Goal: Information Seeking & Learning: Understand process/instructions

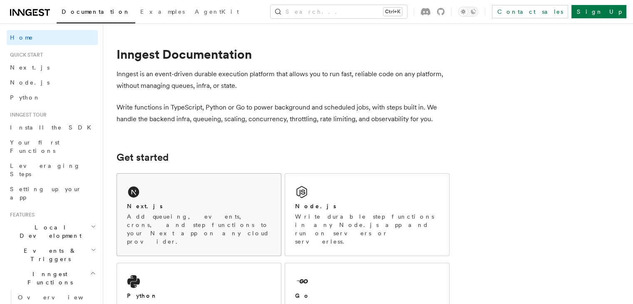
click at [150, 202] on h2 "Next.js" at bounding box center [145, 206] width 36 height 8
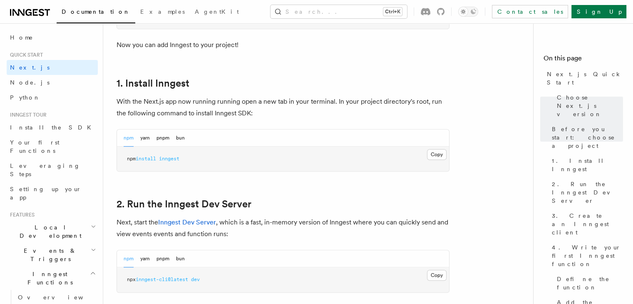
scroll to position [419, 0]
click at [443, 154] on button "Copy Copied" at bounding box center [437, 154] width 20 height 11
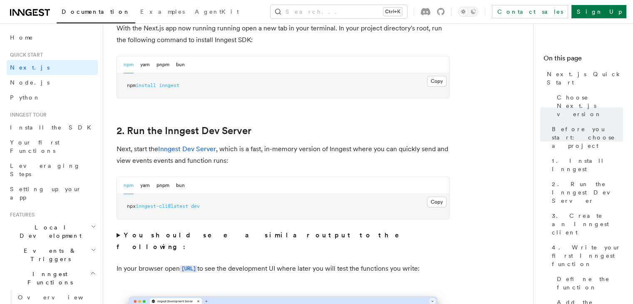
scroll to position [542, 0]
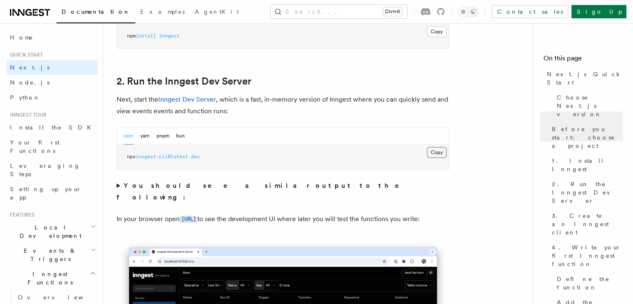
click at [434, 151] on button "Copy Copied" at bounding box center [437, 152] width 20 height 11
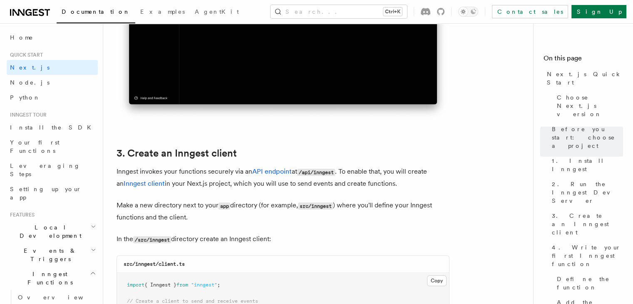
scroll to position [869, 0]
drag, startPoint x: 156, startPoint y: 165, endPoint x: 263, endPoint y: 167, distance: 106.6
click at [263, 167] on p "Inngest invokes your functions securely via an API endpoint at /api/inngest . T…" at bounding box center [283, 178] width 333 height 24
click at [265, 237] on p "In the /src/inngest directory create an Inngest client:" at bounding box center [283, 239] width 333 height 12
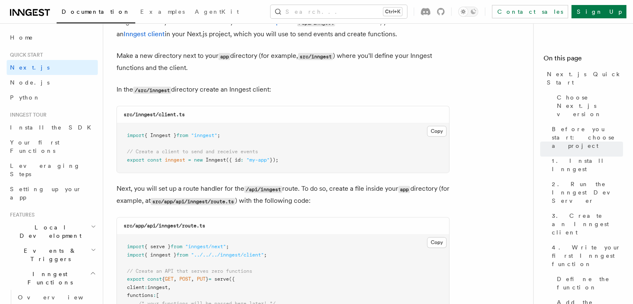
scroll to position [1022, 0]
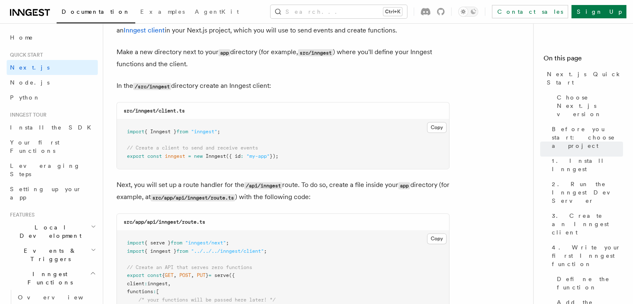
click at [265, 237] on pre "import { serve } from "inngest/next" ; import { inngest } from "../../../innges…" at bounding box center [283, 280] width 332 height 98
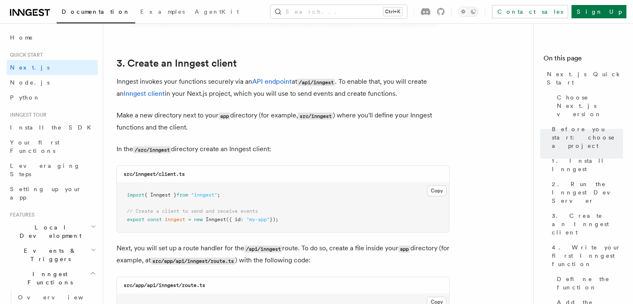
scroll to position [960, 0]
click at [431, 190] on button "Copy Copied" at bounding box center [437, 189] width 20 height 11
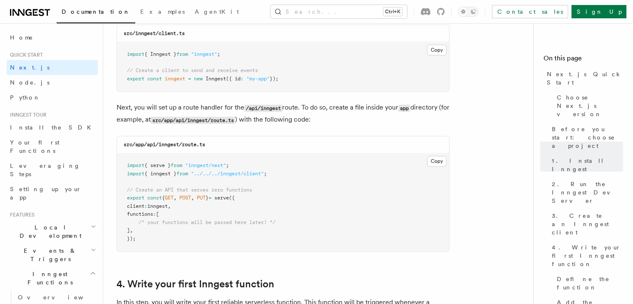
scroll to position [1107, 0]
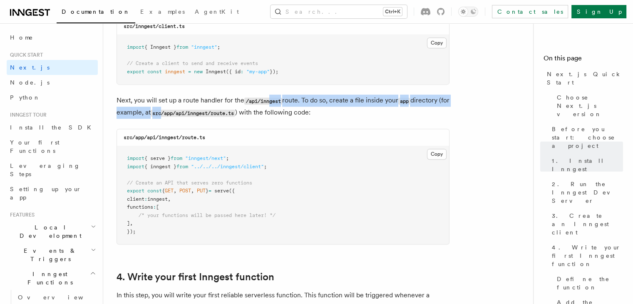
drag, startPoint x: 173, startPoint y: 107, endPoint x: 271, endPoint y: 104, distance: 98.3
click at [271, 104] on p "Next, you will set up a route handler for the /api/inngest route. To do so, cre…" at bounding box center [283, 106] width 333 height 24
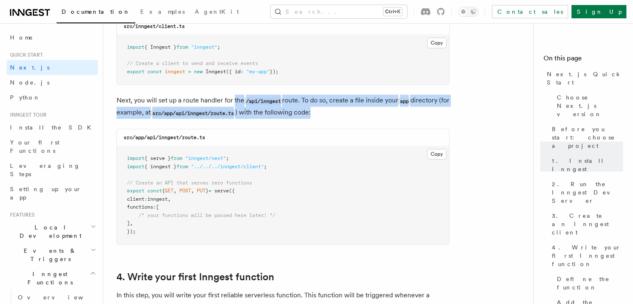
drag, startPoint x: 234, startPoint y: 102, endPoint x: 328, endPoint y: 109, distance: 94.3
click at [328, 109] on p "Next, you will set up a route handler for the /api/inngest route. To do so, cre…" at bounding box center [283, 106] width 333 height 24
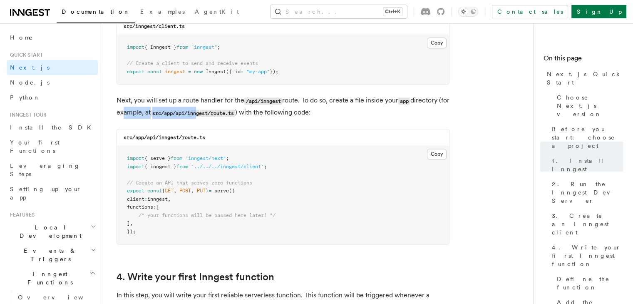
drag, startPoint x: 133, startPoint y: 107, endPoint x: 209, endPoint y: 110, distance: 76.6
click at [209, 110] on p "Next, you will set up a route handler for the /api/inngest route. To do so, cre…" at bounding box center [283, 106] width 333 height 24
click at [223, 117] on code "src/app/api/inngest/route.ts" at bounding box center [193, 112] width 84 height 7
drag, startPoint x: 201, startPoint y: 113, endPoint x: 250, endPoint y: 117, distance: 48.5
click at [235, 117] on code "src/app/api/inngest/route.ts" at bounding box center [193, 112] width 84 height 7
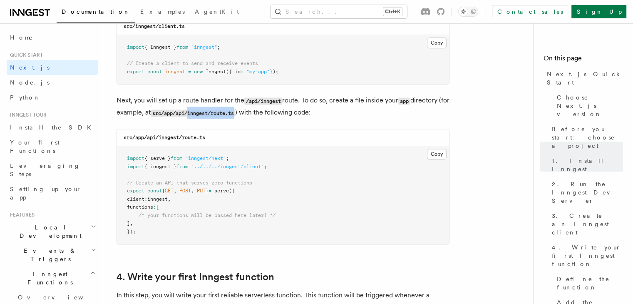
copy code "inngest/route.ts"
click at [199, 187] on pre "import { serve } from "inngest/next" ; import { inngest } from "../../../innges…" at bounding box center [283, 195] width 332 height 98
click at [434, 154] on button "Copy Copied" at bounding box center [437, 154] width 20 height 11
click at [438, 151] on button "Copy Copied" at bounding box center [437, 154] width 20 height 11
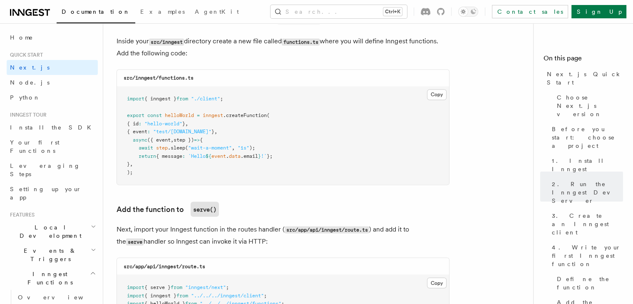
scroll to position [1475, 0]
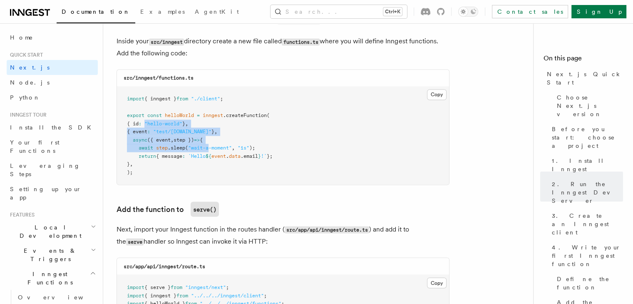
drag, startPoint x: 151, startPoint y: 122, endPoint x: 210, endPoint y: 153, distance: 67.0
click at [210, 153] on pre "import { inngest } from "./client" ; export const helloWorld = inngest .createF…" at bounding box center [283, 136] width 332 height 98
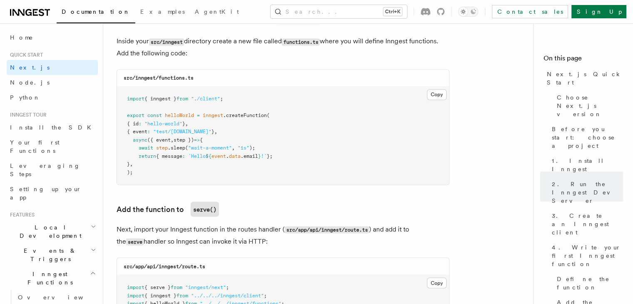
click at [214, 170] on pre "import { inngest } from "./client" ; export const helloWorld = inngest .createF…" at bounding box center [283, 136] width 332 height 98
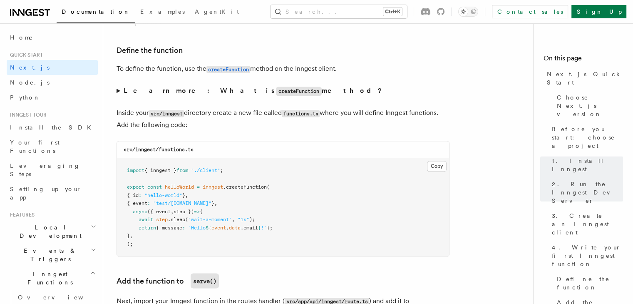
scroll to position [1417, 0]
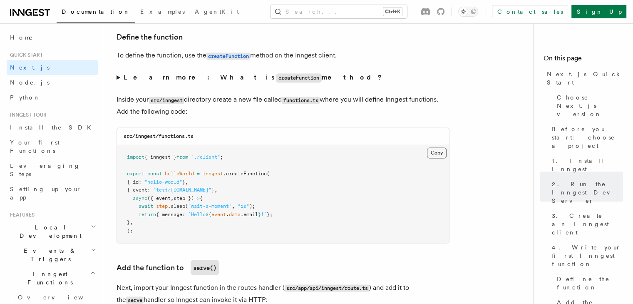
click at [434, 153] on button "Copy Copied" at bounding box center [437, 152] width 20 height 11
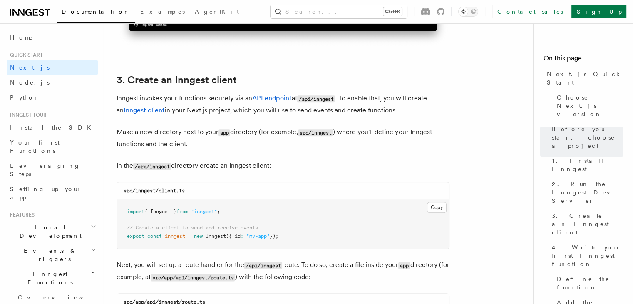
scroll to position [944, 0]
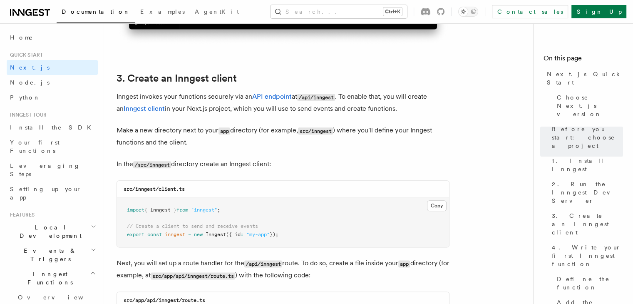
click at [439, 199] on pre "import { Inngest } from "inngest" ; // Create a client to send and receive even…" at bounding box center [283, 222] width 332 height 49
click at [436, 205] on button "Copy Copied" at bounding box center [437, 205] width 20 height 11
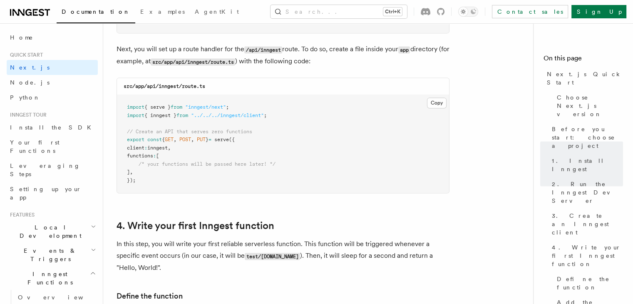
scroll to position [1169, 0]
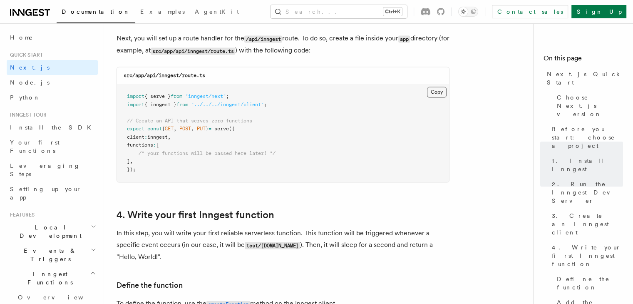
click at [433, 95] on button "Copy Copied" at bounding box center [437, 92] width 20 height 11
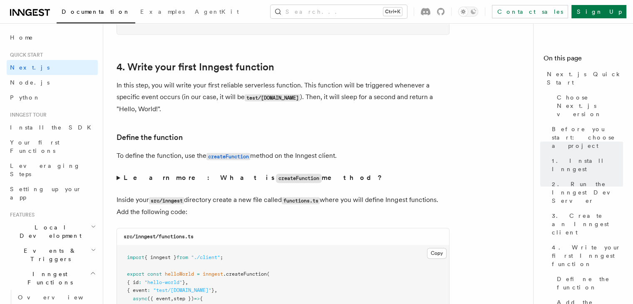
scroll to position [1327, 0]
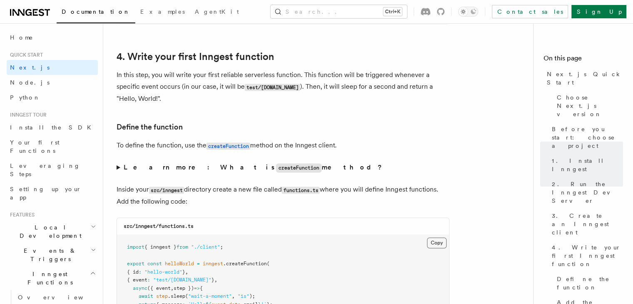
click at [433, 243] on button "Copy Copied" at bounding box center [437, 242] width 20 height 11
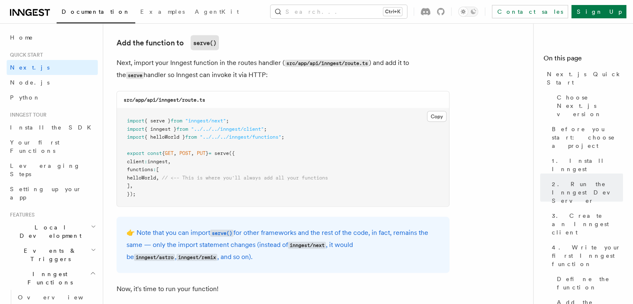
scroll to position [1641, 0]
drag, startPoint x: 194, startPoint y: 127, endPoint x: 245, endPoint y: 130, distance: 50.5
click at [245, 130] on span "import { inngest } from "../../../inngest/client" ;" at bounding box center [197, 129] width 140 height 6
click at [311, 72] on p "Next, import your Inngest function in the routes handler ( src/app/api/inngest/…" at bounding box center [283, 69] width 333 height 24
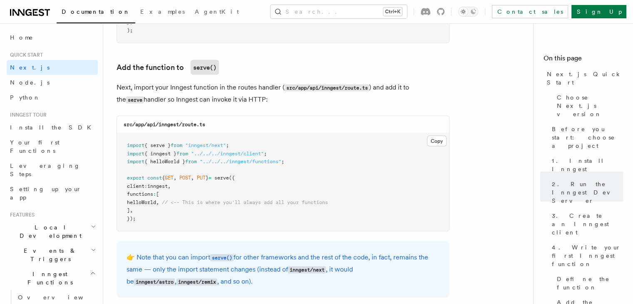
scroll to position [1616, 0]
drag, startPoint x: 283, startPoint y: 87, endPoint x: 370, endPoint y: 79, distance: 88.2
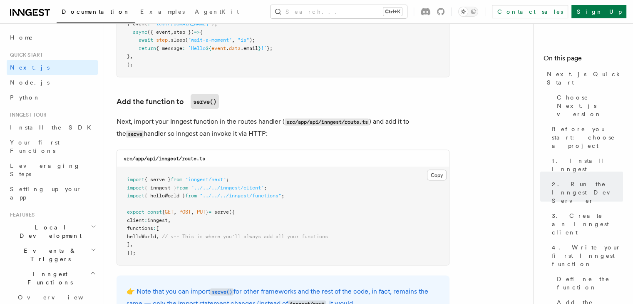
scroll to position [1581, 0]
drag, startPoint x: 374, startPoint y: 124, endPoint x: 444, endPoint y: 140, distance: 72.7
click at [444, 140] on p "Next, import your Inngest function in the routes handler ( src/app/api/inngest/…" at bounding box center [283, 129] width 333 height 24
click at [348, 133] on p "Next, import your Inngest function in the routes handler ( src/app/api/inngest/…" at bounding box center [283, 129] width 333 height 24
click at [153, 240] on span "helloWorld" at bounding box center [141, 237] width 29 height 6
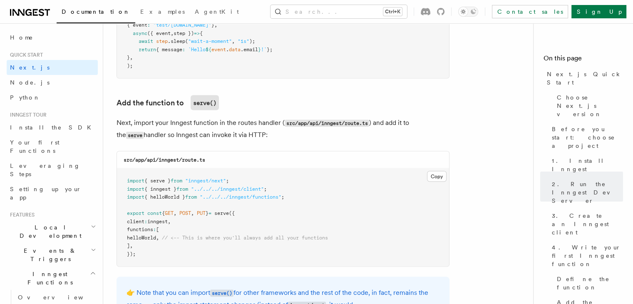
click at [153, 240] on span "helloWorld" at bounding box center [141, 237] width 29 height 6
copy span "helloWorld"
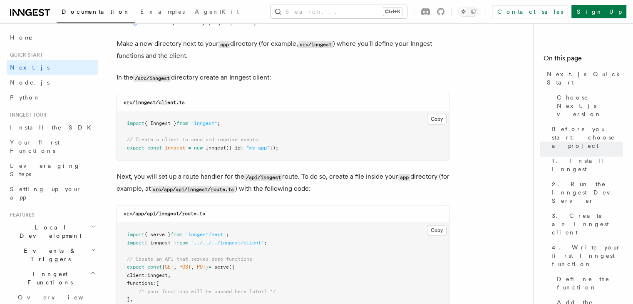
scroll to position [1029, 0]
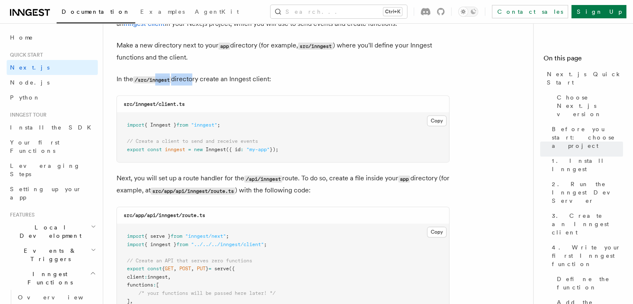
drag, startPoint x: 156, startPoint y: 80, endPoint x: 194, endPoint y: 84, distance: 38.1
click at [194, 84] on p "In the /src/inngest directory create an Inngest client:" at bounding box center [283, 79] width 333 height 12
click at [221, 221] on div "src/app/api/inngest/route.ts" at bounding box center [283, 215] width 332 height 17
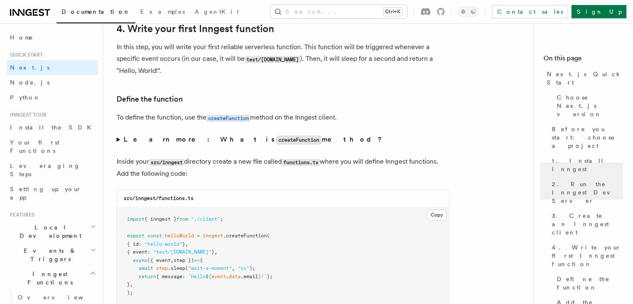
scroll to position [1357, 0]
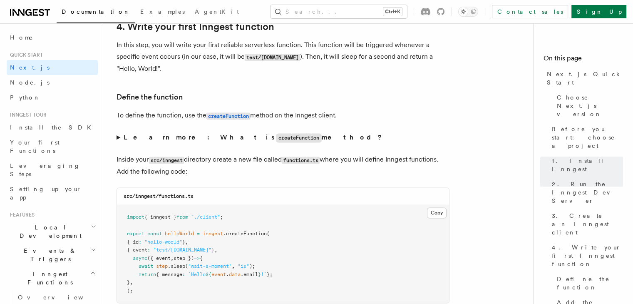
click at [273, 170] on p "Inside your src/inngest directory create a new file called functions.ts where y…" at bounding box center [283, 166] width 333 height 24
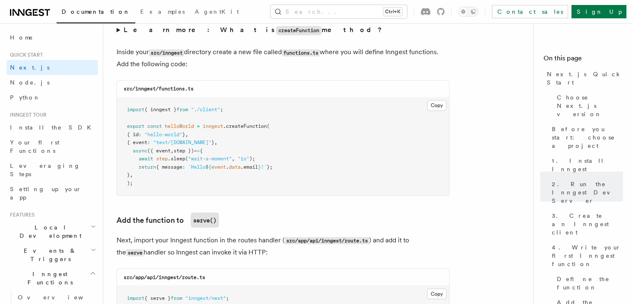
scroll to position [1463, 0]
drag, startPoint x: 254, startPoint y: 53, endPoint x: 330, endPoint y: 61, distance: 76.5
click at [330, 61] on p "Inside your src/inngest directory create a new file called functions.ts where y…" at bounding box center [283, 59] width 333 height 24
click at [276, 225] on h3 "Add the function to serve()" at bounding box center [283, 220] width 333 height 15
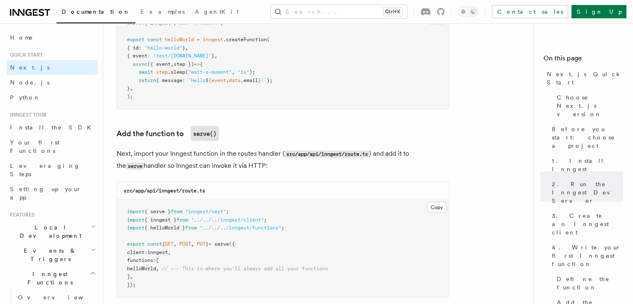
scroll to position [1551, 0]
drag, startPoint x: 286, startPoint y: 155, endPoint x: 359, endPoint y: 157, distance: 72.4
click at [359, 156] on code "src/app/api/inngest/route.ts" at bounding box center [327, 152] width 84 height 7
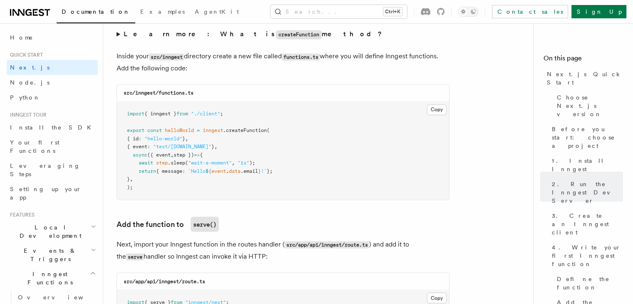
scroll to position [1463, 0]
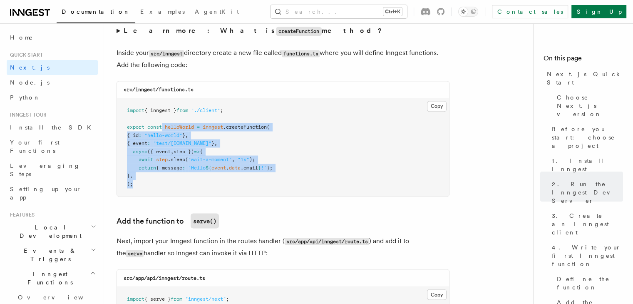
drag, startPoint x: 163, startPoint y: 129, endPoint x: 259, endPoint y: 183, distance: 109.9
click at [259, 183] on pre "import { inngest } from "./client" ; export const helloWorld = inngest .createF…" at bounding box center [283, 147] width 332 height 98
